Goal: Task Accomplishment & Management: Complete application form

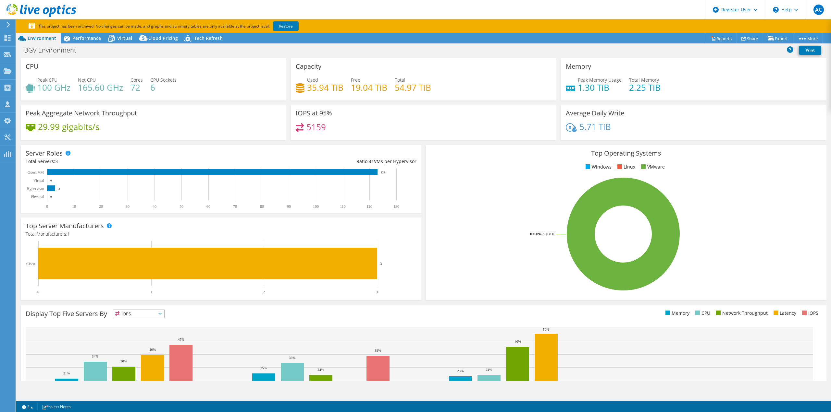
select select "USWest"
select select "USD"
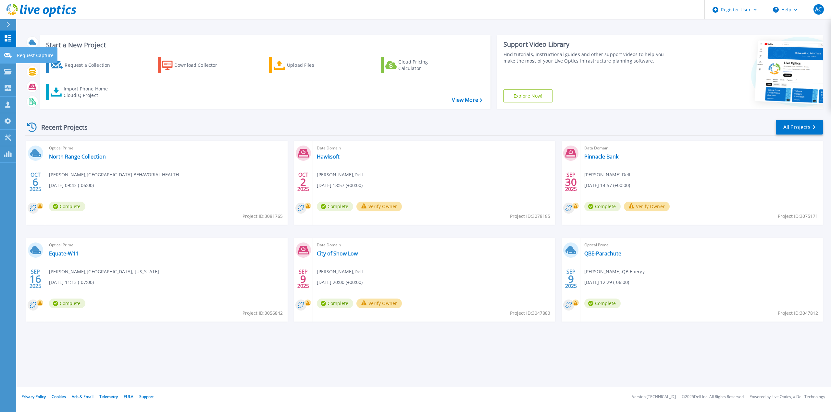
click at [10, 50] on link "Request Capture Request Capture" at bounding box center [8, 55] width 16 height 17
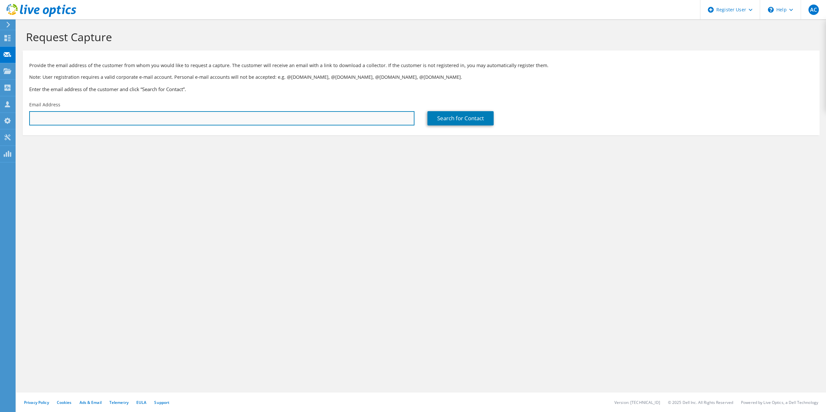
click at [90, 119] on input "text" at bounding box center [221, 118] width 385 height 14
paste input "Hans Nilsson <hans.nilsson@ci.bremerton.wa.us>"
type input "hans.nilsson@ci.bremerton.wa.us"
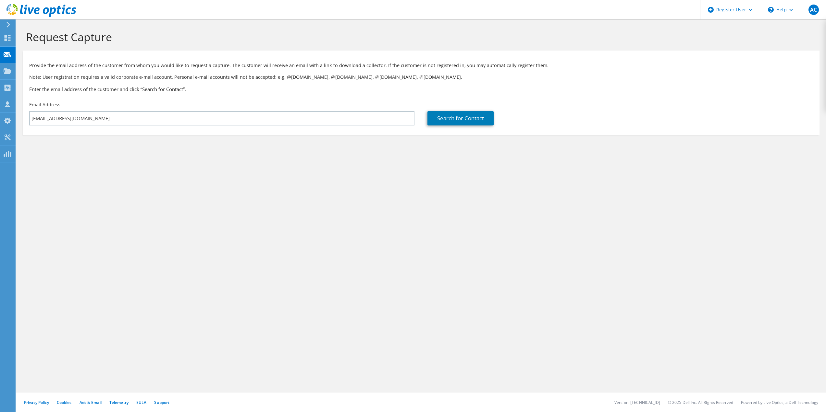
click at [480, 79] on p "Note: User registration requires a valid corporate e-mail account. Personal e-m…" at bounding box center [421, 77] width 784 height 7
drag, startPoint x: 475, startPoint y: 102, endPoint x: 472, endPoint y: 120, distance: 18.5
click at [475, 102] on div "Search for Contact" at bounding box center [620, 113] width 398 height 30
click at [472, 120] on link "Search for Contact" at bounding box center [460, 118] width 66 height 14
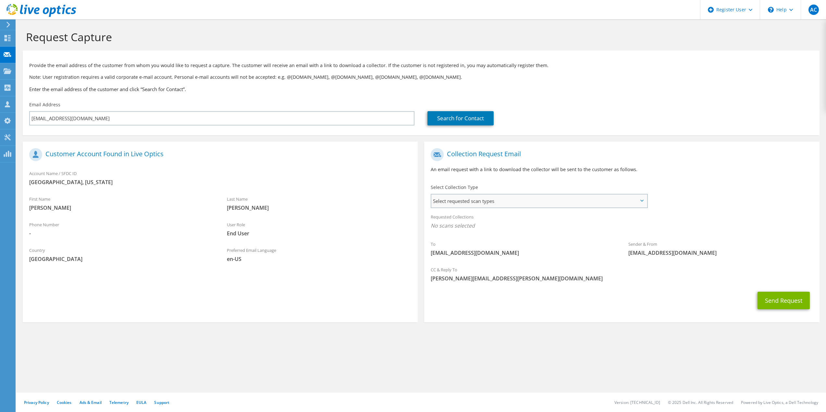
click at [481, 199] on span "Select requested scan types" at bounding box center [538, 201] width 215 height 13
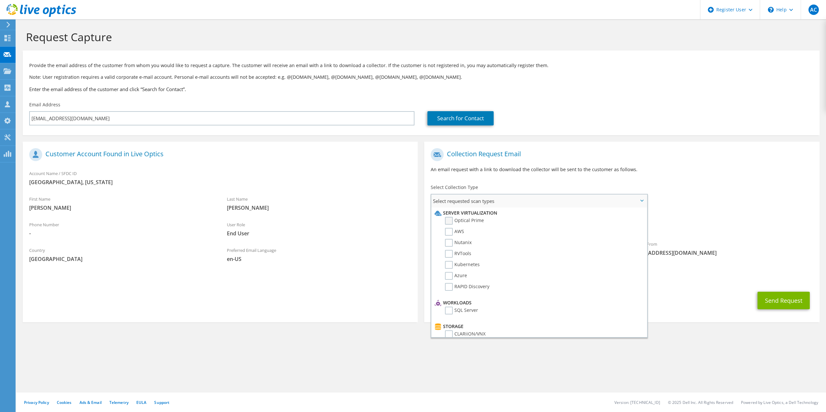
click at [472, 225] on label "Optical Prime" at bounding box center [464, 221] width 39 height 8
click at [0, 0] on input "Optical Prime" at bounding box center [0, 0] width 0 height 0
click at [531, 171] on p "An email request with a link to download the collector will be sent to the cust…" at bounding box center [622, 169] width 382 height 7
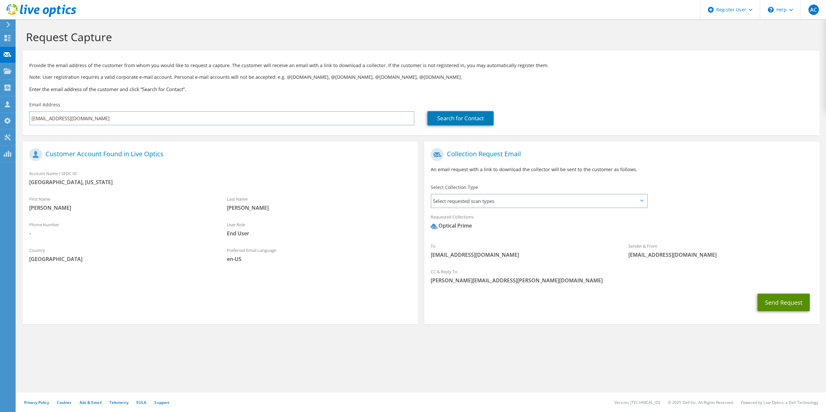
click at [784, 306] on button "Send Request" at bounding box center [783, 303] width 52 height 18
